Goal: Task Accomplishment & Management: Manage account settings

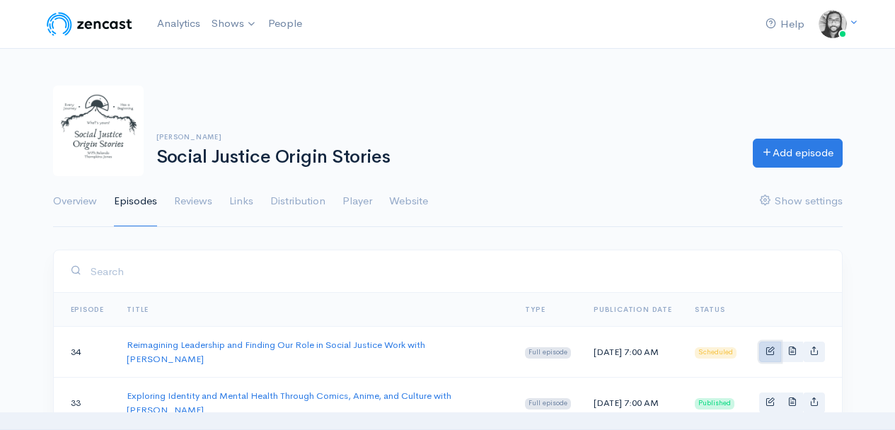
click at [767, 346] on span "Basic example" at bounding box center [770, 350] width 9 height 9
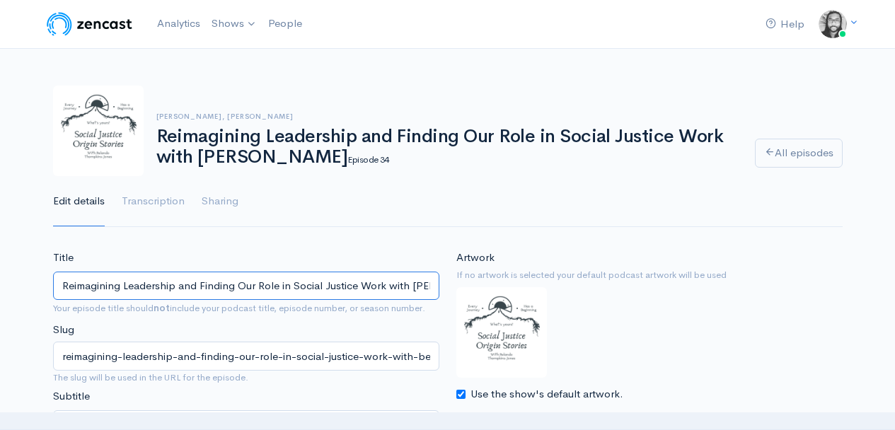
drag, startPoint x: 293, startPoint y: 287, endPoint x: 386, endPoint y: 288, distance: 92.7
click at [386, 288] on input "Reimagining Leadership and Finding Our Role in Social Justice Work with [PERSON…" at bounding box center [246, 286] width 387 height 29
type input "Reimagining Leadership and Finding Our Role in The Movement with [PERSON_NAME]"
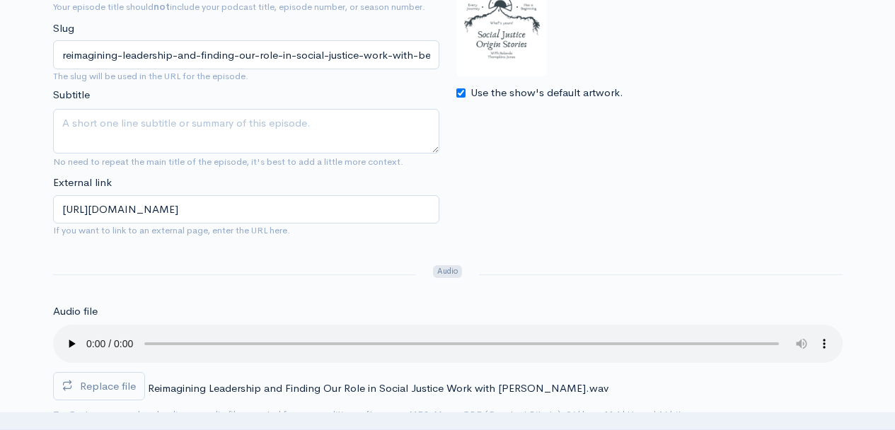
scroll to position [292, 0]
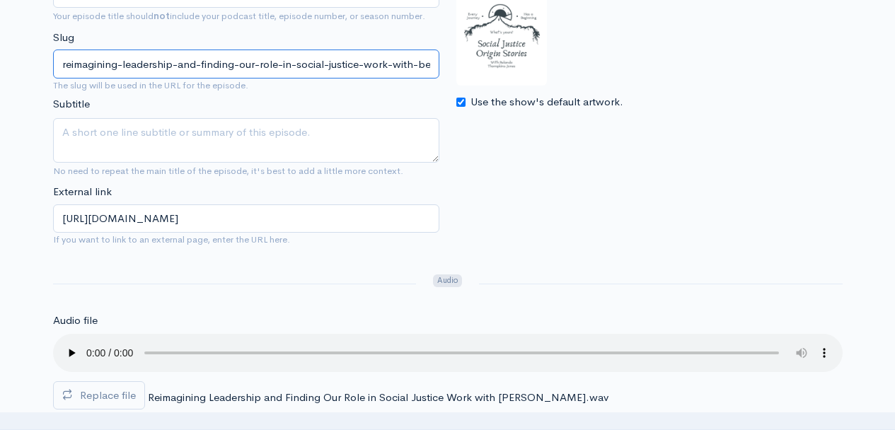
drag, startPoint x: 302, startPoint y: 63, endPoint x: 327, endPoint y: 63, distance: 24.8
click at [327, 63] on input "reimagining-leadership-and-finding-our-role-in-social-justice-work-with-beca-[P…" at bounding box center [246, 64] width 387 height 29
drag, startPoint x: 352, startPoint y: 64, endPoint x: 322, endPoint y: 63, distance: 29.7
click at [321, 63] on input "reimagining-leadership-and-finding-our-role-in-the-justice-work-with-beca-[PERS…" at bounding box center [246, 64] width 387 height 29
type input "reimagining-leadership-and-finding-our-role-in-the-movement-with-beca-[PERSON_N…"
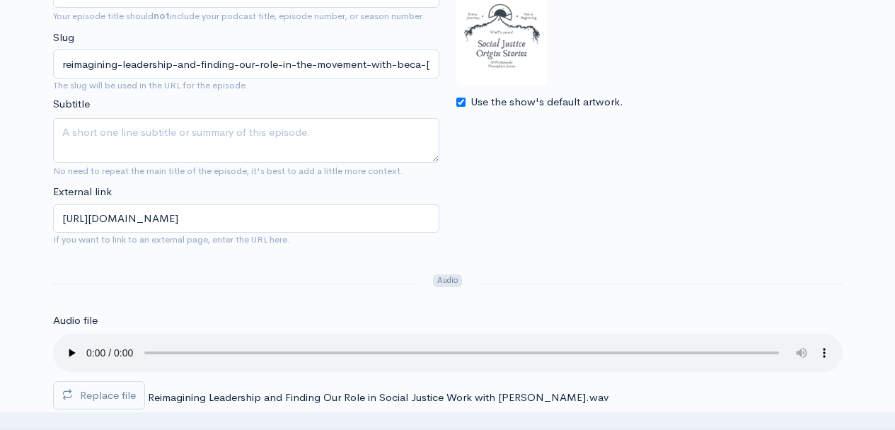
click at [549, 156] on div "Artwork If no artwork is selected your default podcast artwork will be used Use…" at bounding box center [649, 107] width 403 height 298
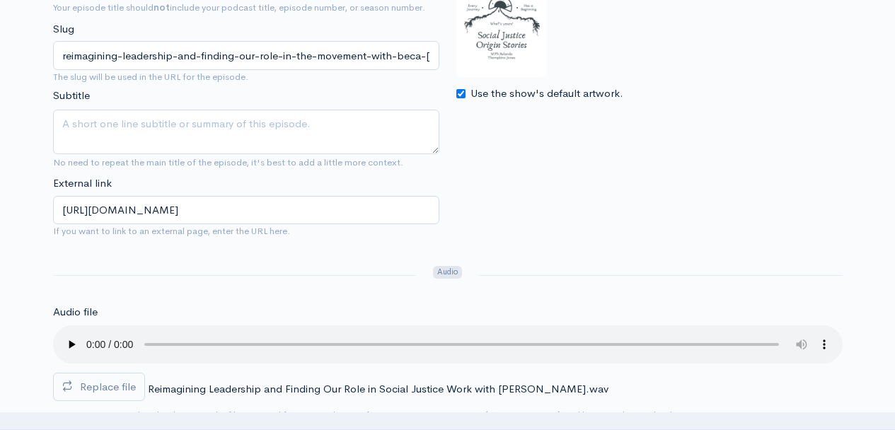
scroll to position [412, 0]
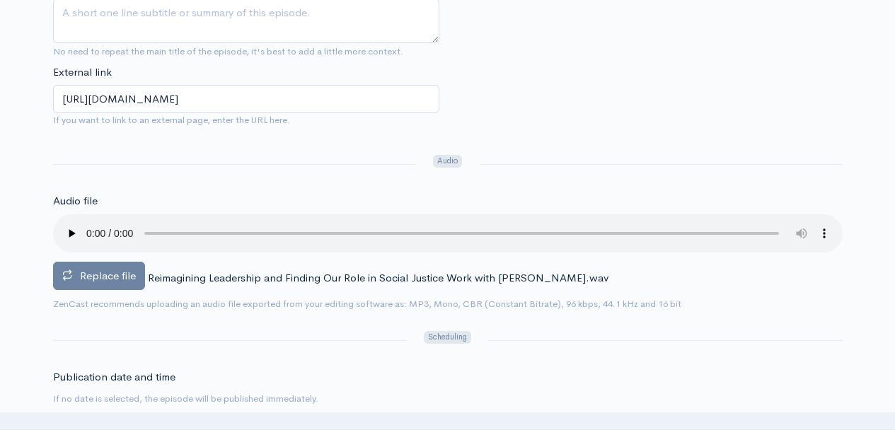
click at [94, 287] on label "Replace file" at bounding box center [99, 276] width 92 height 29
click at [0, 0] on input "Replace file" at bounding box center [0, 0] width 0 height 0
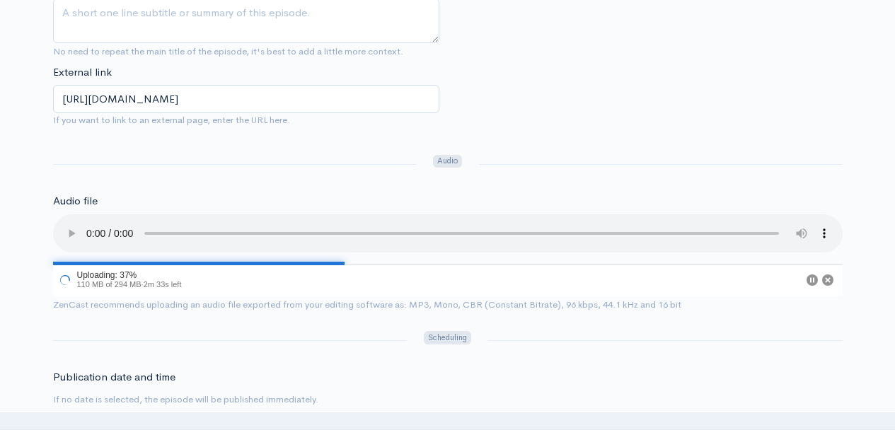
click at [600, 176] on div at bounding box center [661, 164] width 380 height 23
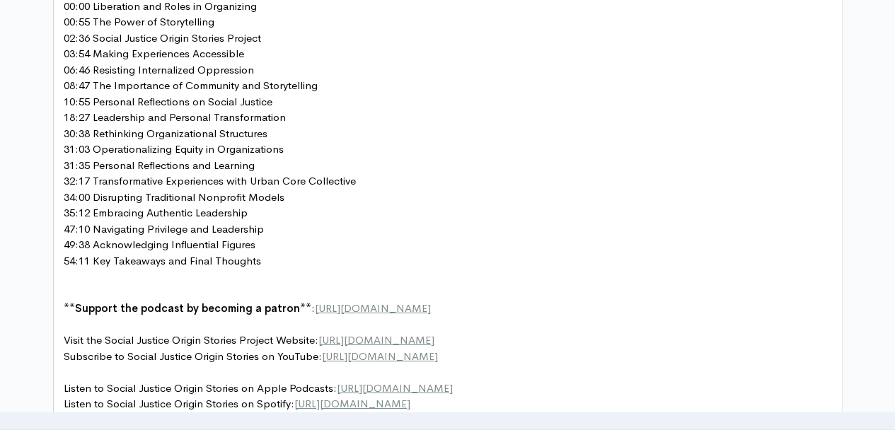
scroll to position [2002, 0]
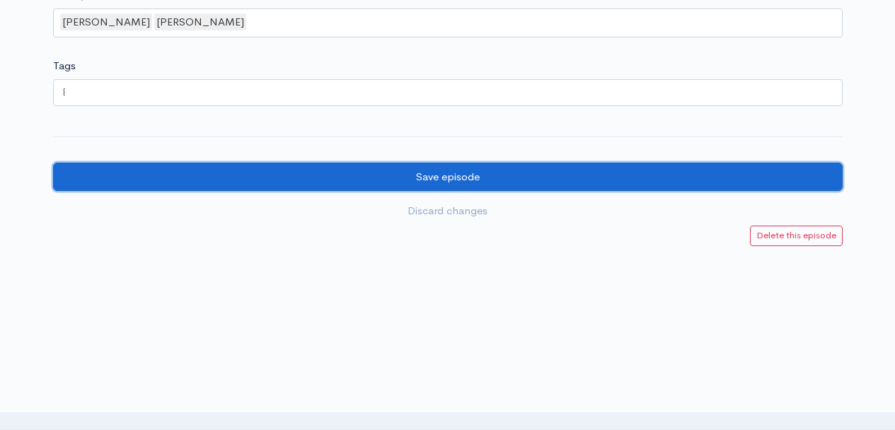
click at [555, 184] on input "Save episode" at bounding box center [448, 177] width 790 height 29
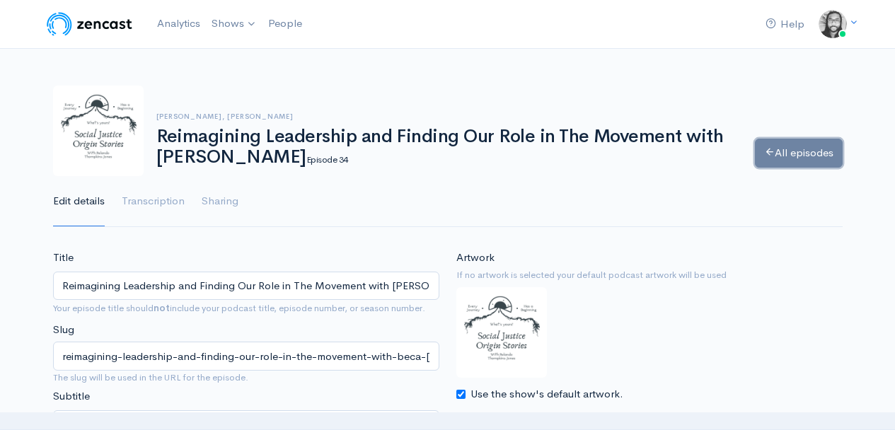
click at [806, 157] on link "All episodes" at bounding box center [799, 153] width 88 height 29
